Goal: Transaction & Acquisition: Purchase product/service

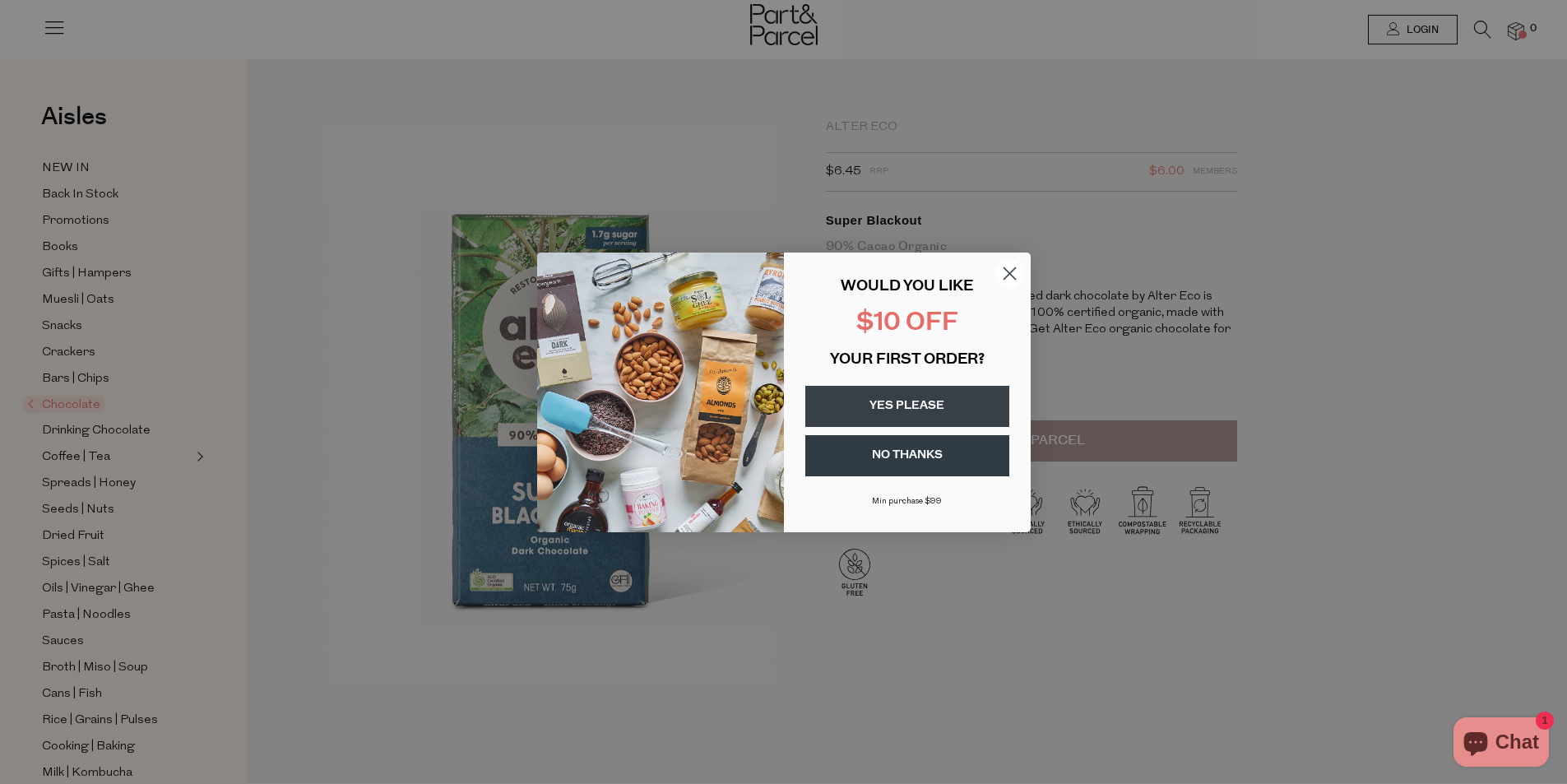
click at [1006, 273] on circle "Close dialog" at bounding box center [1009, 273] width 27 height 27
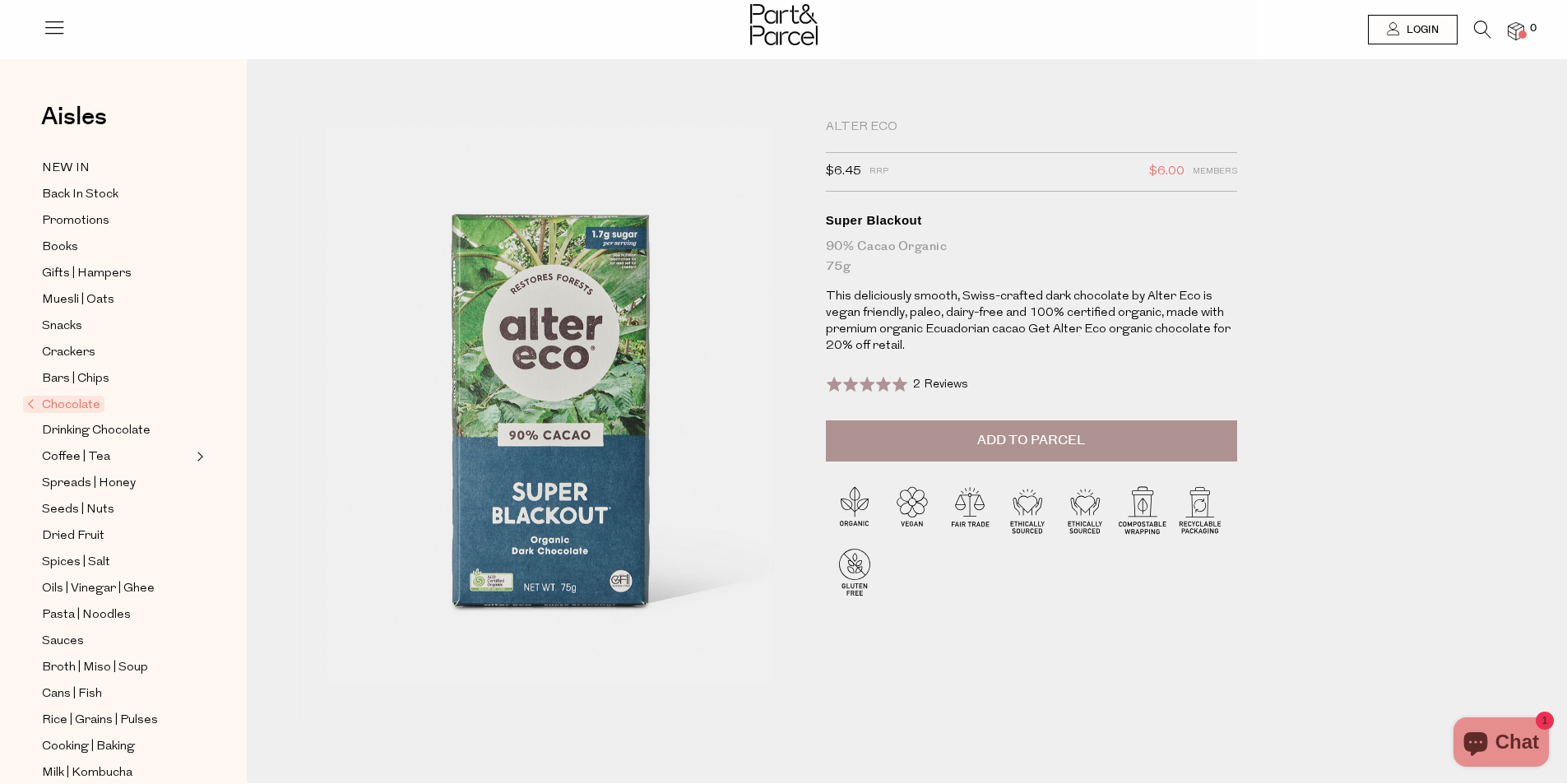
click at [1028, 435] on span "Add to Parcel" at bounding box center [1031, 440] width 108 height 19
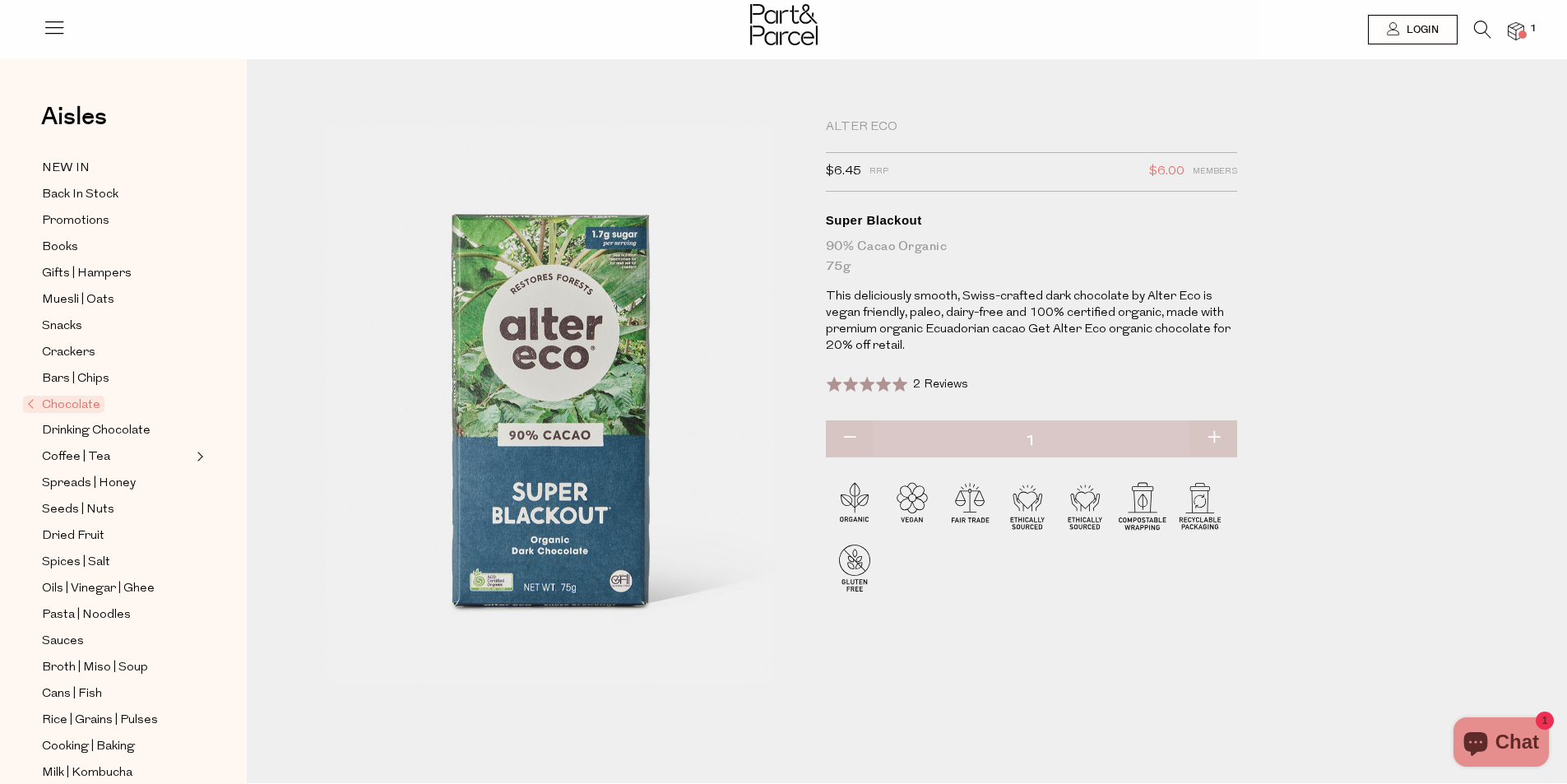
click at [1518, 38] on img at bounding box center [1516, 31] width 16 height 19
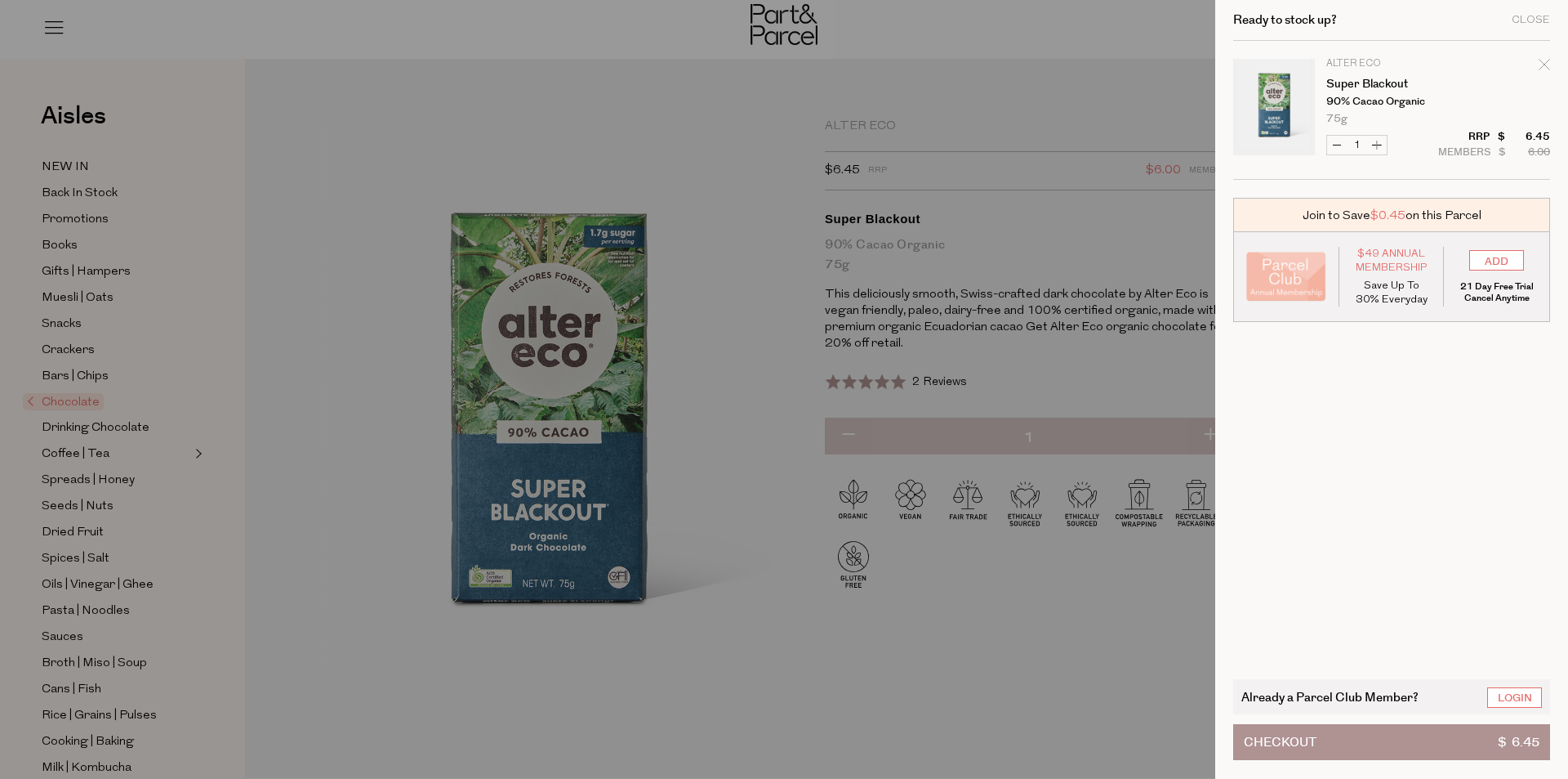
click at [1381, 143] on button "Increase Super Blackout" at bounding box center [1377, 144] width 20 height 19
type input "2"
click at [1381, 143] on form "Image Product Total Qty Alter Eco Super Blackout 90% Cacao Organic 75g Only 18 …" at bounding box center [1391, 110] width 317 height 139
click at [1374, 146] on button "Increase Super Blackout" at bounding box center [1377, 144] width 20 height 19
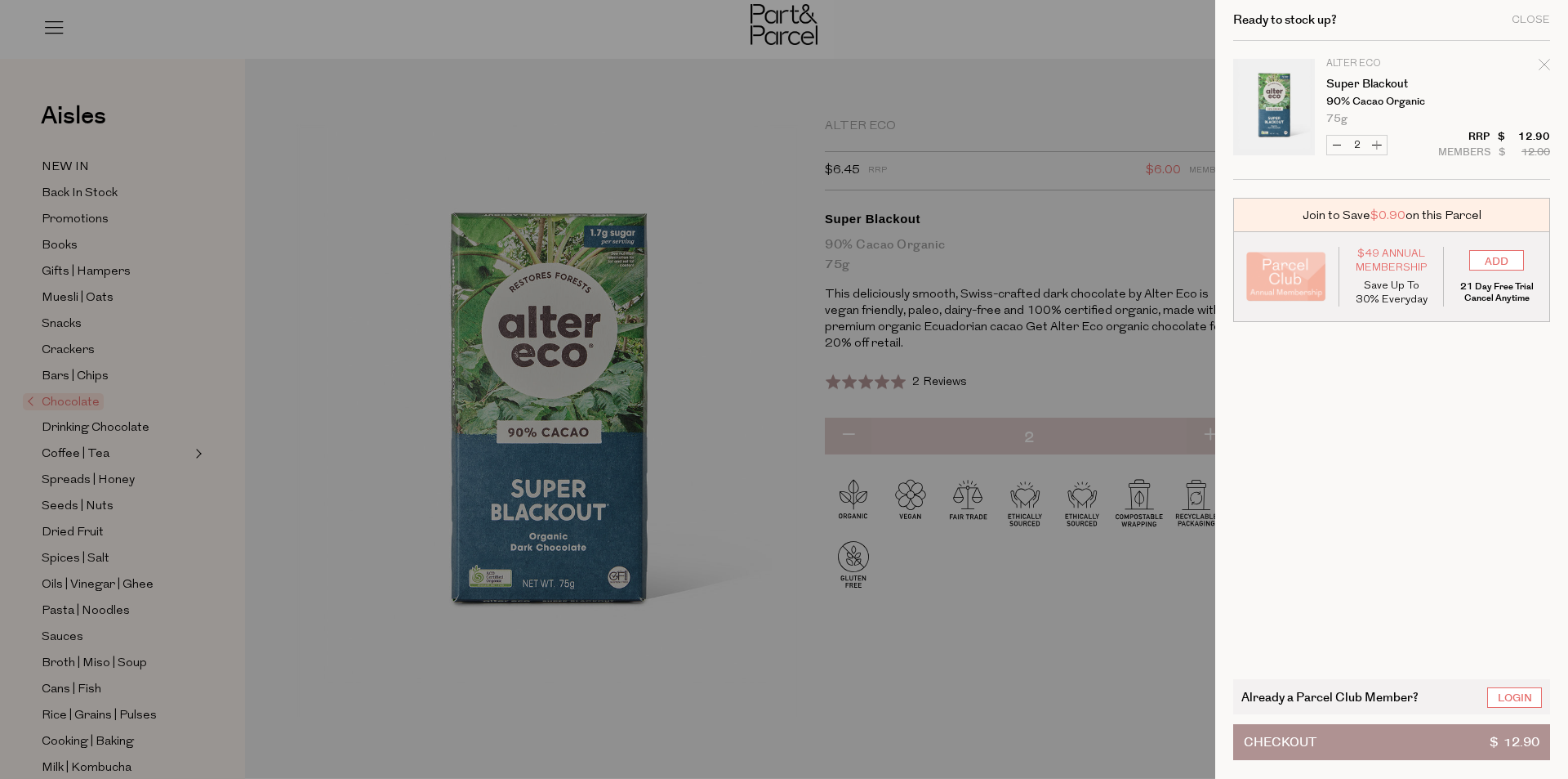
type input "3"
click at [1377, 146] on form "Image Product Total Qty Alter Eco Super Blackout 90% Cacao Organic 75g Only 18 …" at bounding box center [1391, 110] width 317 height 139
click at [1377, 146] on button "Increase Super Blackout" at bounding box center [1377, 144] width 20 height 19
type input "4"
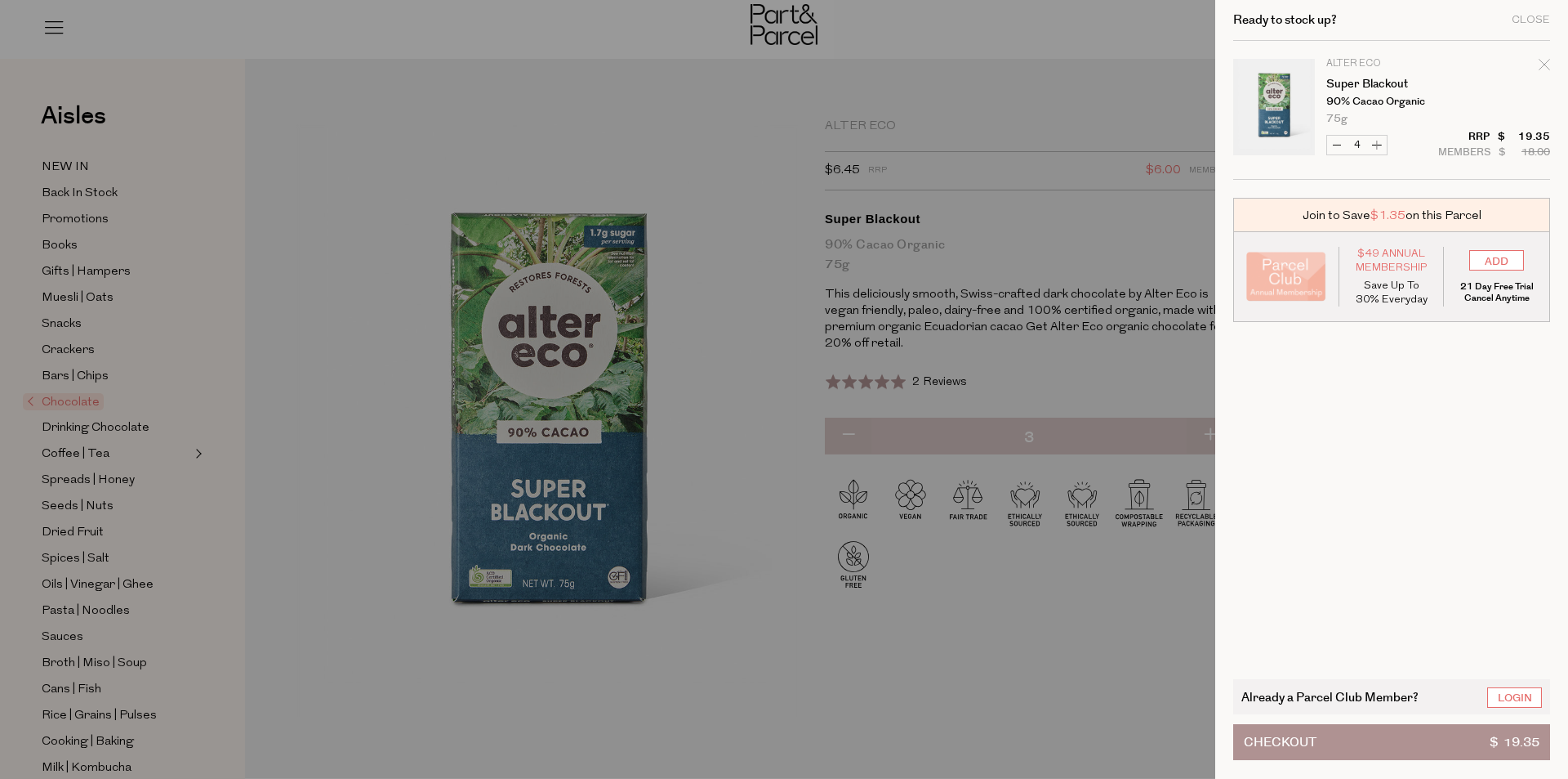
type input "4"
click at [1377, 146] on form "Image Product Total Qty Alter Eco Super Blackout 90% Cacao Organic 75g Only 18 …" at bounding box center [1391, 110] width 317 height 139
click at [1377, 146] on button "Increase Super Blackout" at bounding box center [1377, 144] width 20 height 19
type input "5"
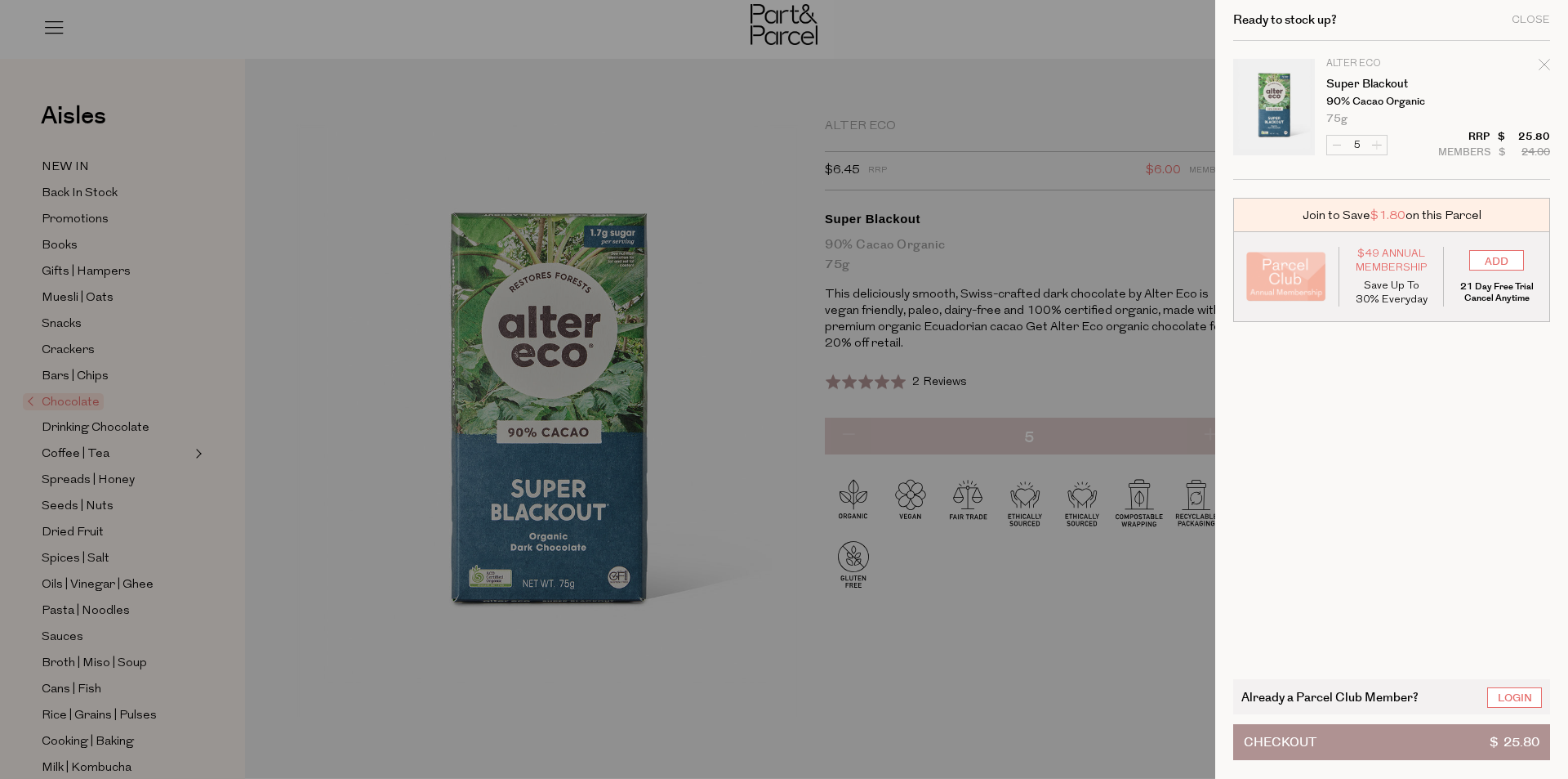
click at [1377, 146] on form "Image Product Total Qty Alter Eco Super Blackout 90% Cacao Organic 75g Only 18 …" at bounding box center [1391, 110] width 317 height 139
click at [1377, 146] on button "Increase Super Blackout" at bounding box center [1377, 144] width 20 height 19
type input "6"
click at [1377, 146] on button "Increase Super Blackout" at bounding box center [1377, 144] width 20 height 19
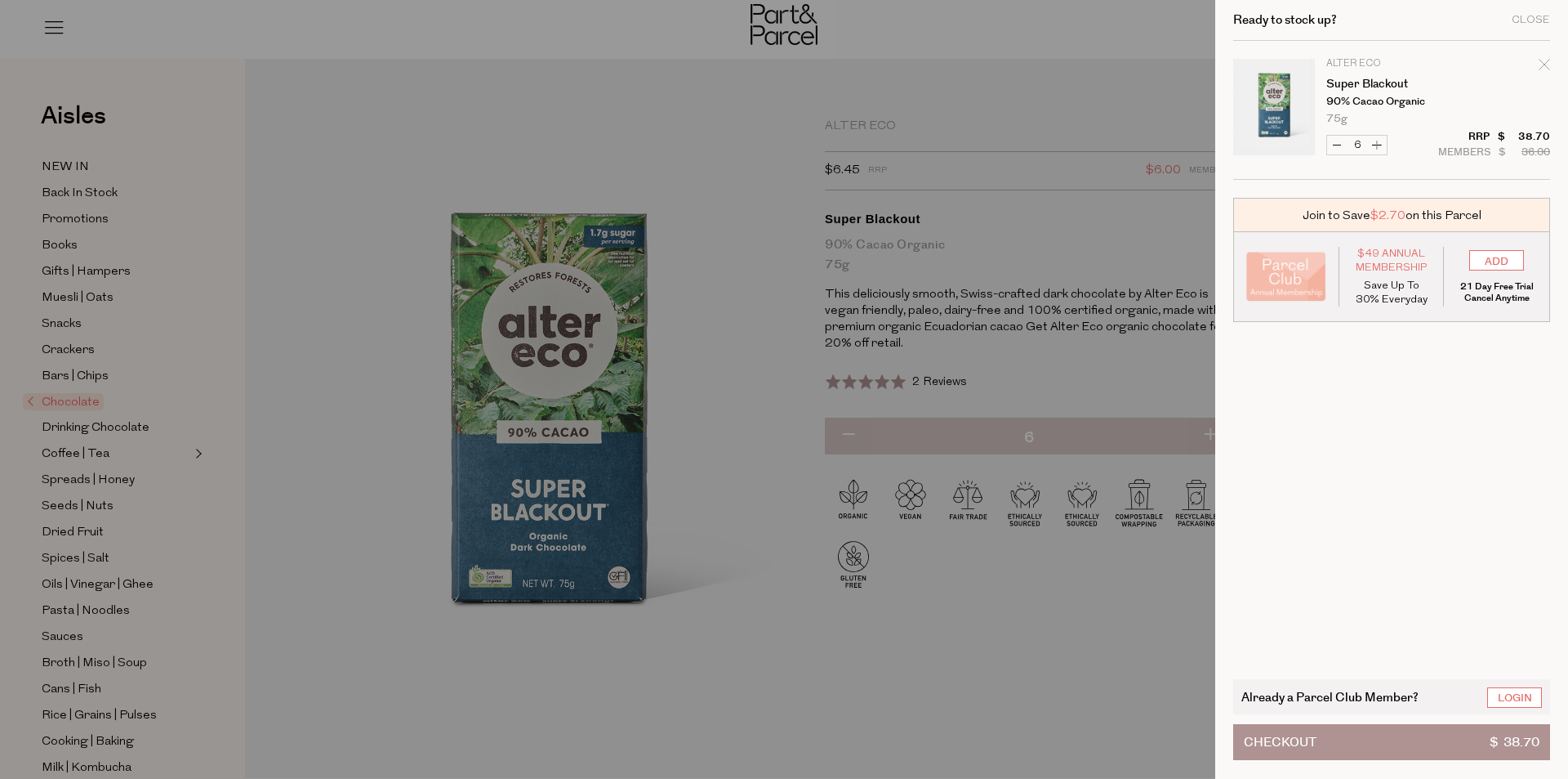
type input "7"
click at [1377, 146] on button "Increase Super Blackout" at bounding box center [1377, 144] width 20 height 19
type input "8"
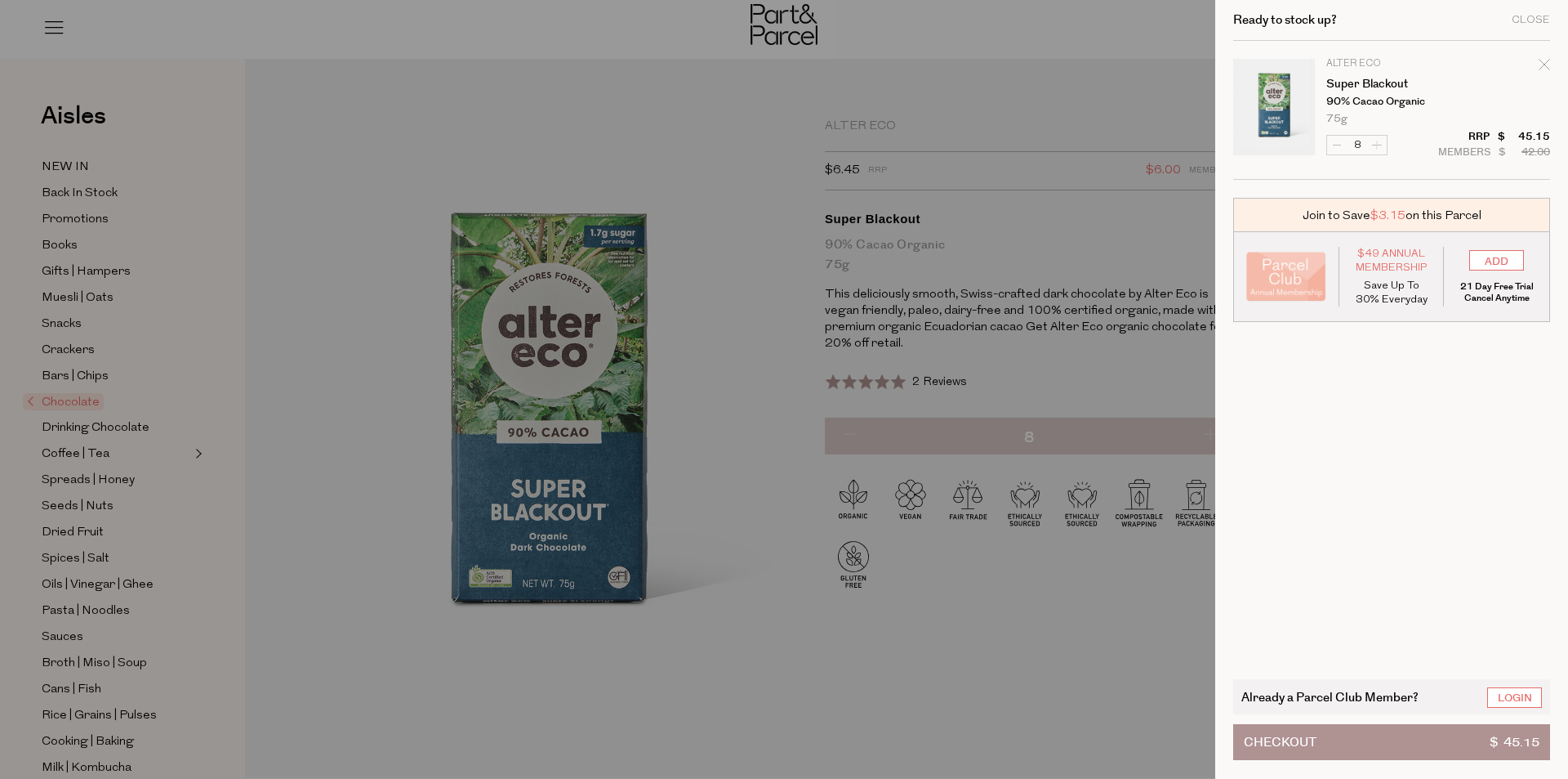
click at [1377, 146] on form "Image Product Total Qty Alter Eco Super Blackout 90% Cacao Organic 75g Only 18 …" at bounding box center [1391, 110] width 317 height 139
click at [1377, 146] on button "Increase Super Blackout" at bounding box center [1377, 144] width 20 height 19
type input "9"
click at [1377, 146] on button "Increase Super Blackout" at bounding box center [1377, 144] width 20 height 19
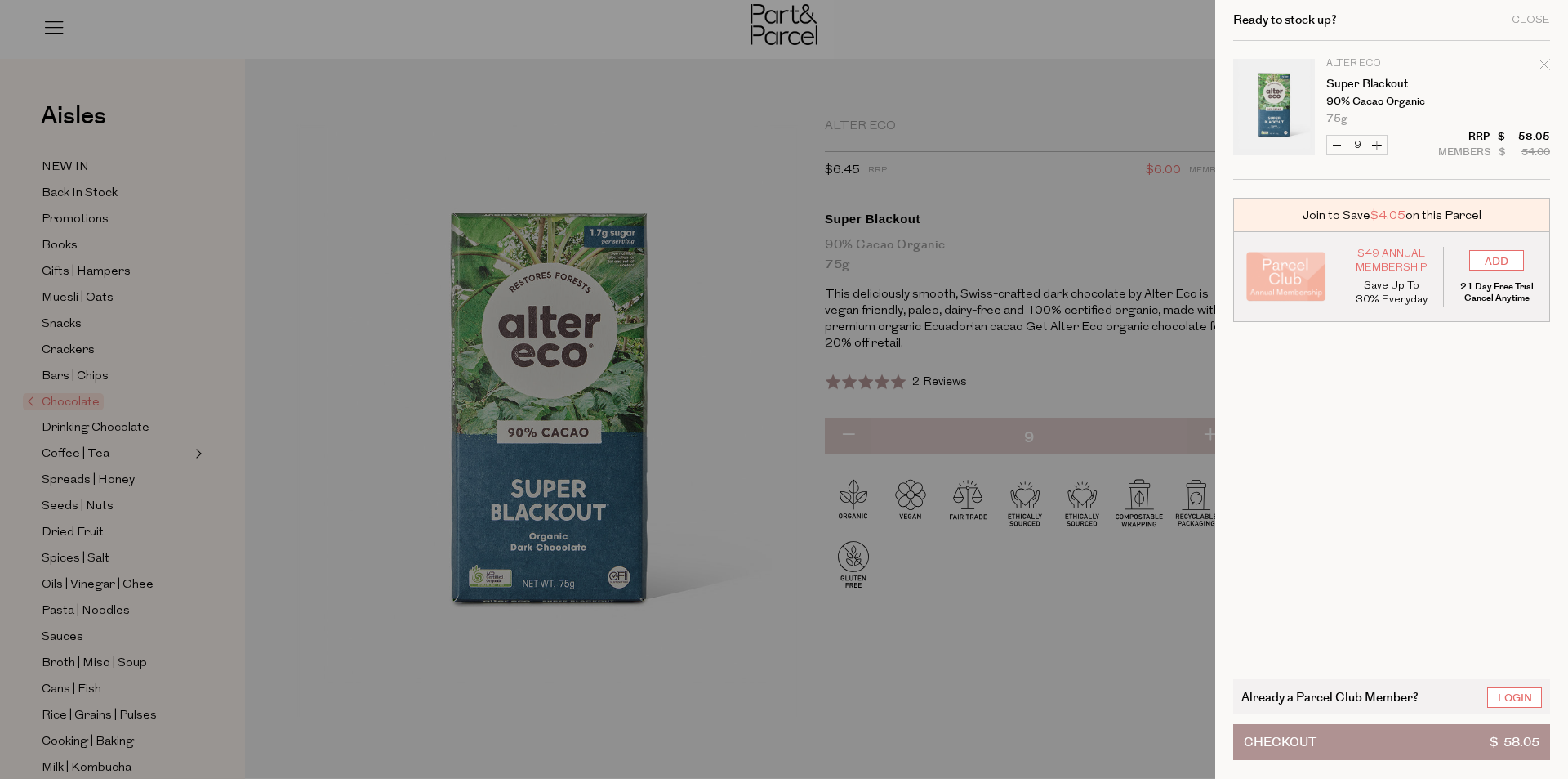
type input "10"
click at [1377, 146] on button "Increase Super Blackout" at bounding box center [1377, 144] width 20 height 19
type input "11"
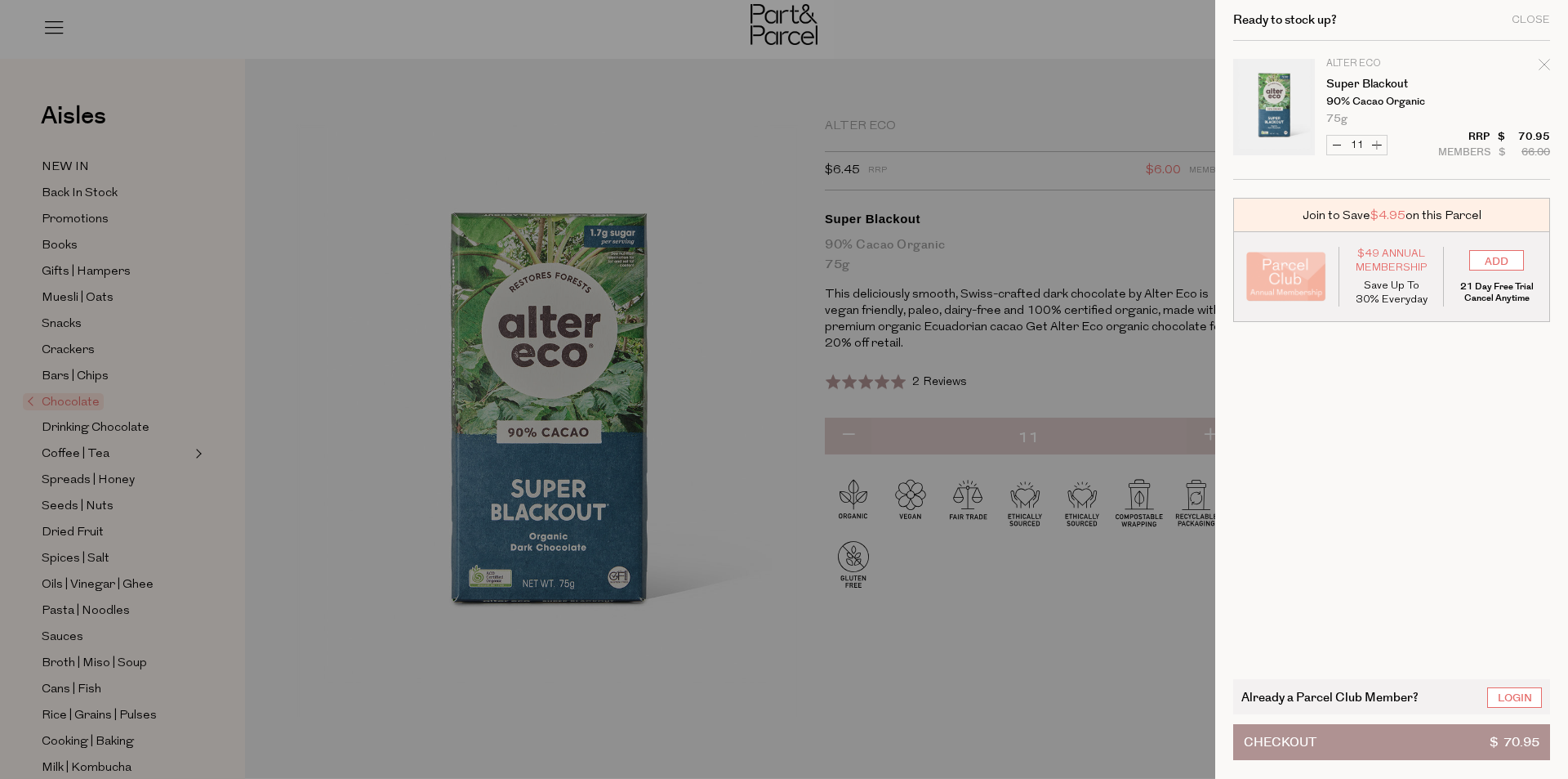
click at [1377, 146] on button "Increase Super Blackout" at bounding box center [1377, 144] width 20 height 19
type input "12"
click at [701, 158] on div at bounding box center [784, 389] width 1568 height 779
